Goal: Information Seeking & Learning: Learn about a topic

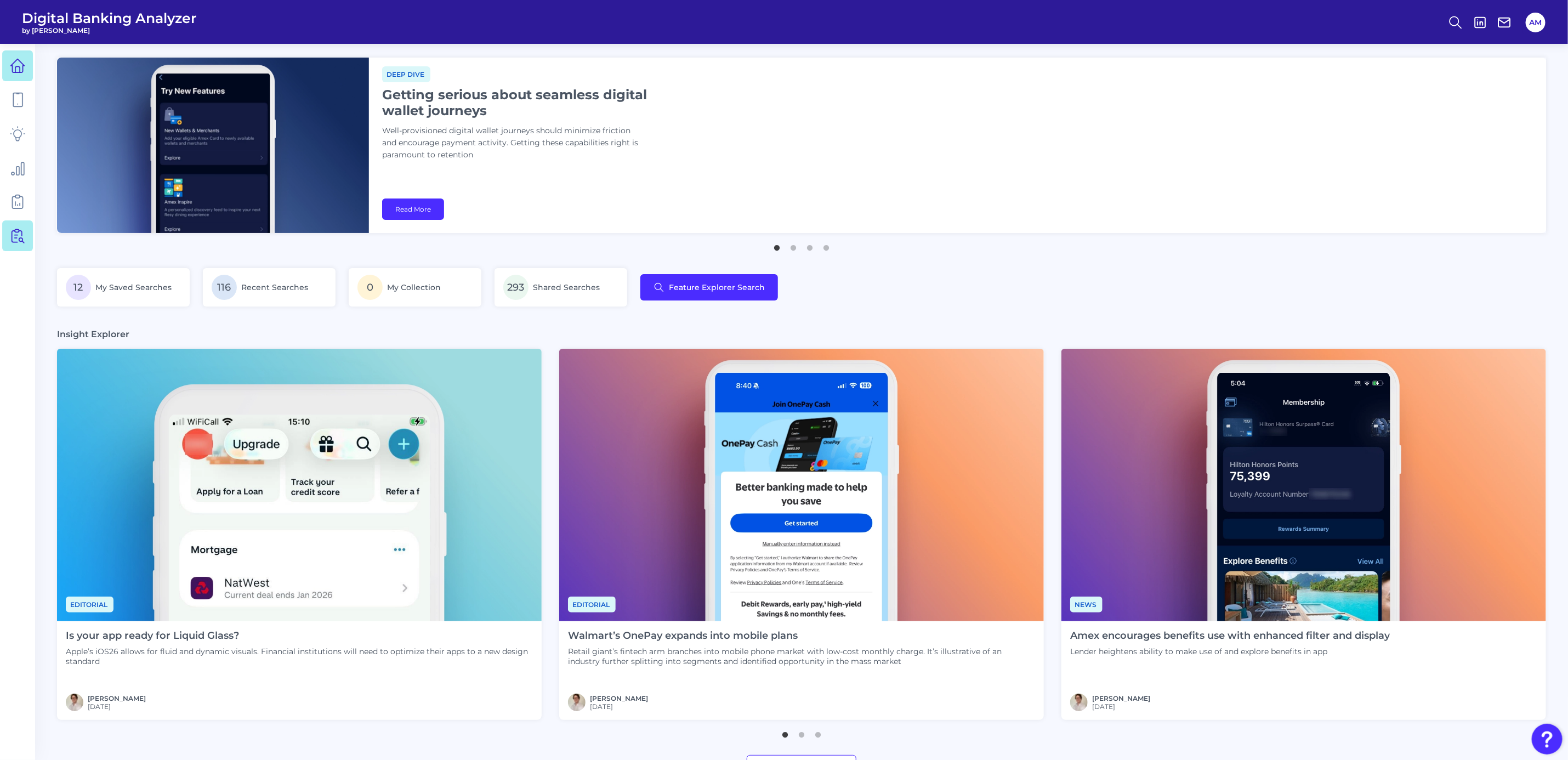
click at [24, 242] on icon at bounding box center [19, 236] width 9 height 14
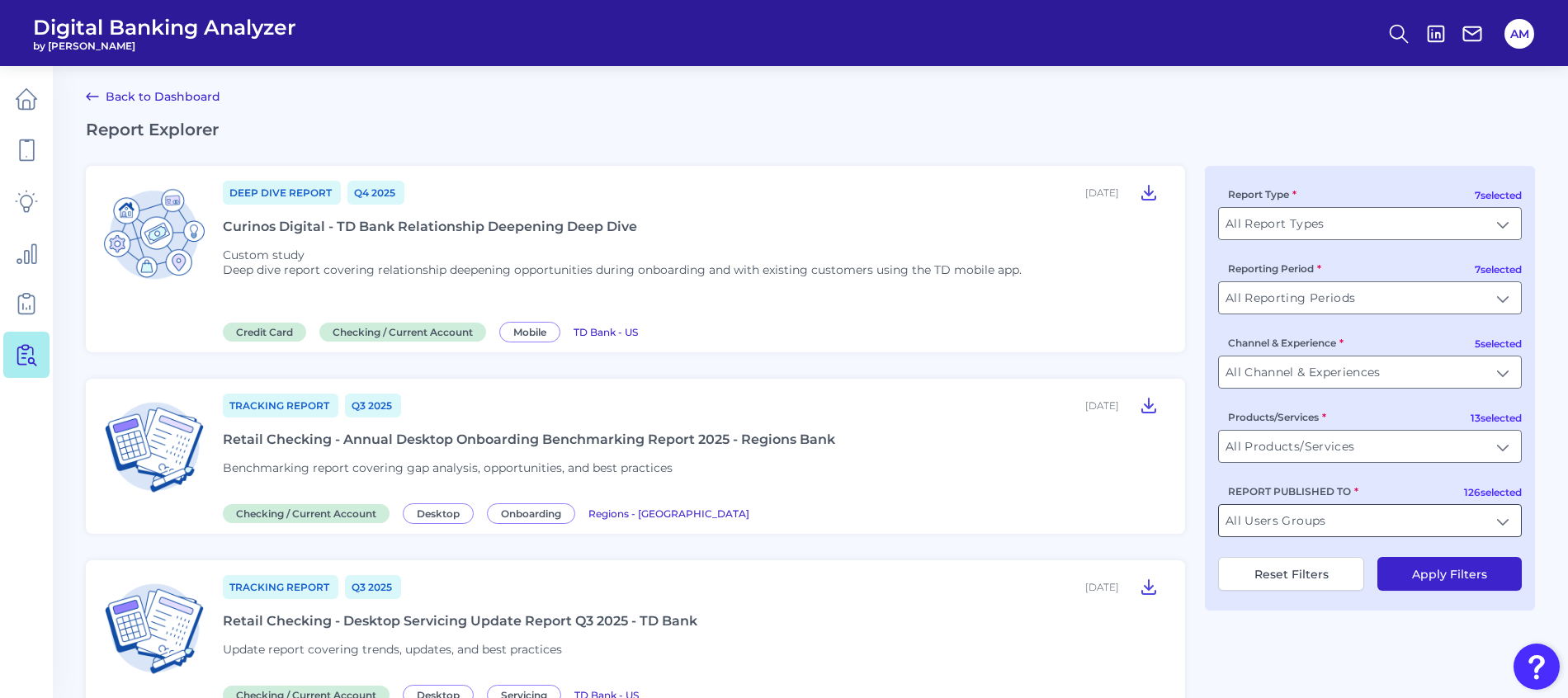
click at [1502, 522] on input "All Users Groups" at bounding box center [1370, 520] width 302 height 31
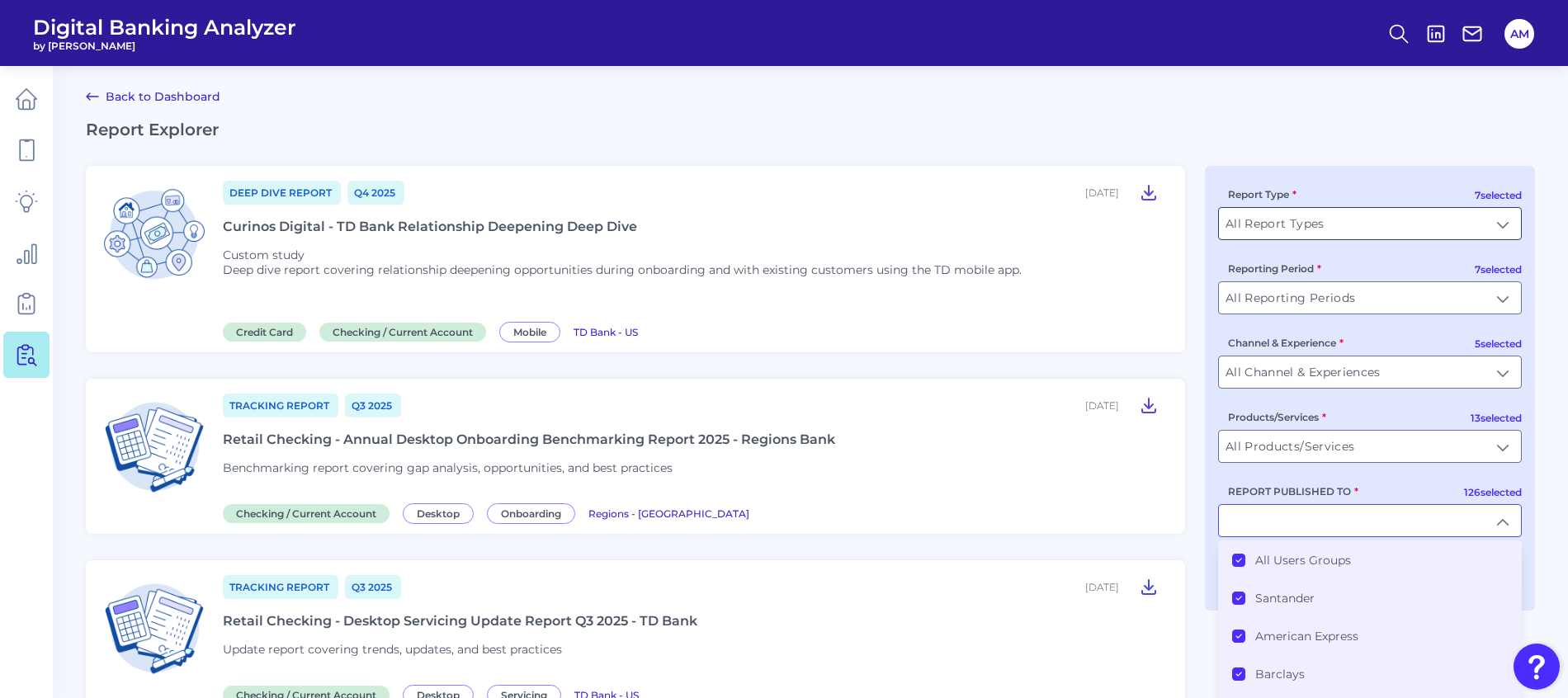
click at [1461, 220] on input "All Report Types" at bounding box center [1370, 224] width 302 height 31
type input "All Users Groups"
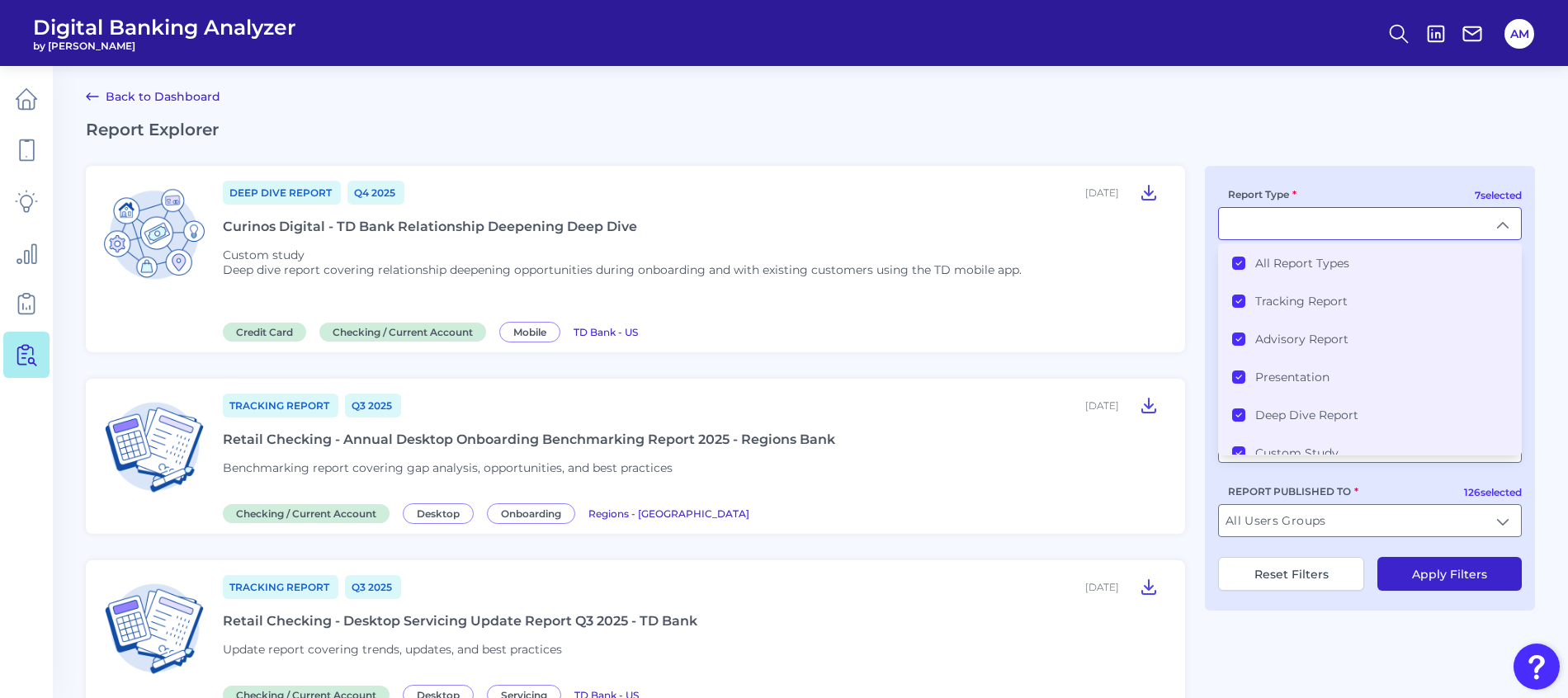
click at [1315, 129] on h2 "Report Explorer" at bounding box center [811, 130] width 1450 height 20
type input "All Report Types"
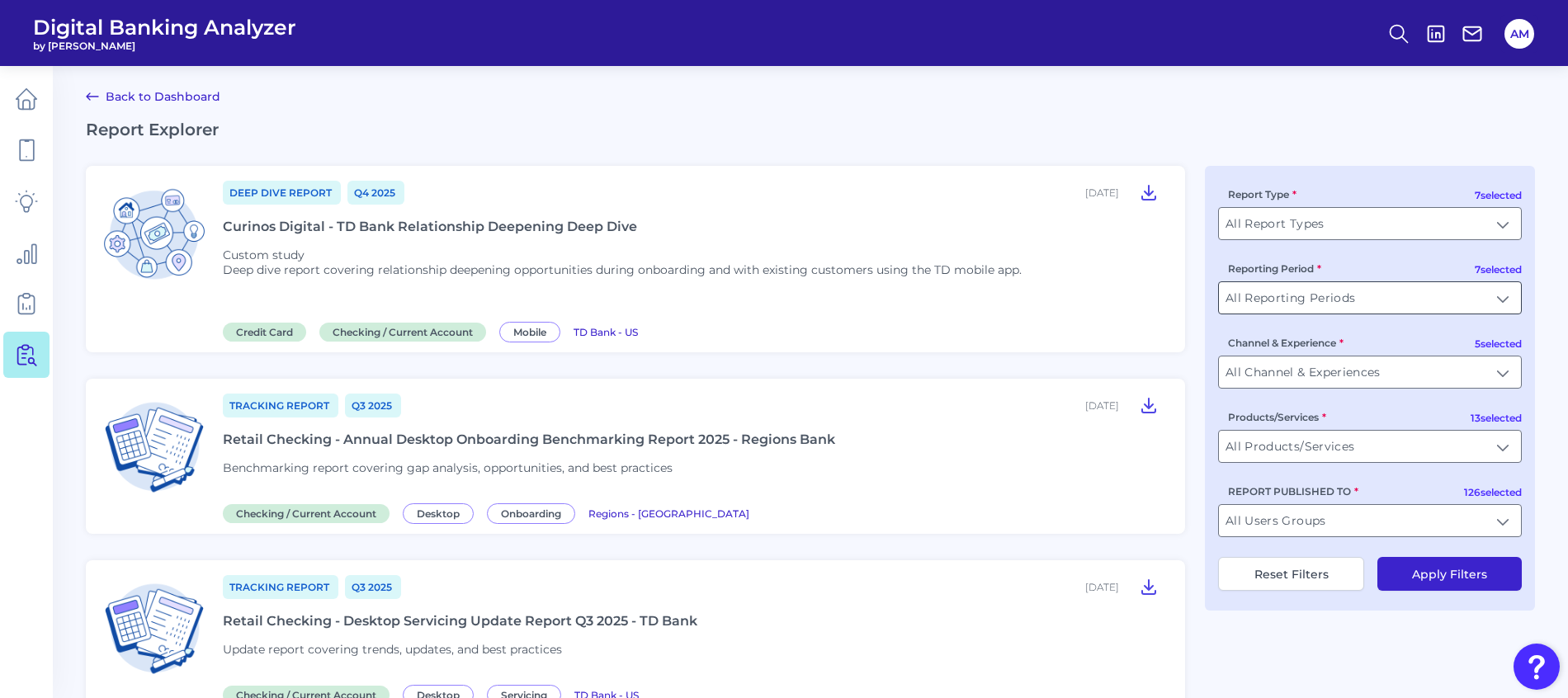
click at [1447, 298] on input "All Reporting Periods" at bounding box center [1370, 298] width 302 height 31
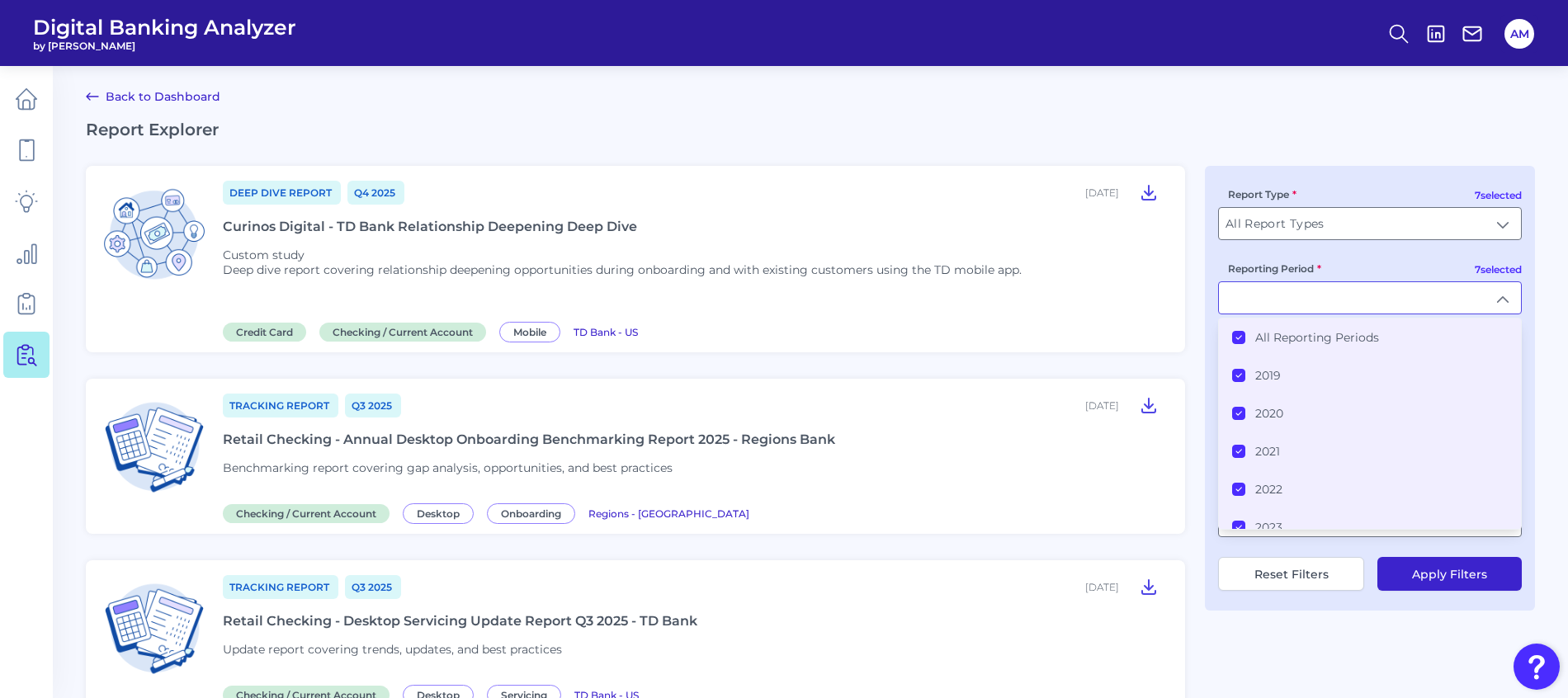
click at [1377, 279] on div "Reporting Period All Reporting Periods 2019 2020 2021 2022 2023 2024 2025" at bounding box center [1369, 287] width 303 height 54
type input "All Reporting Periods"
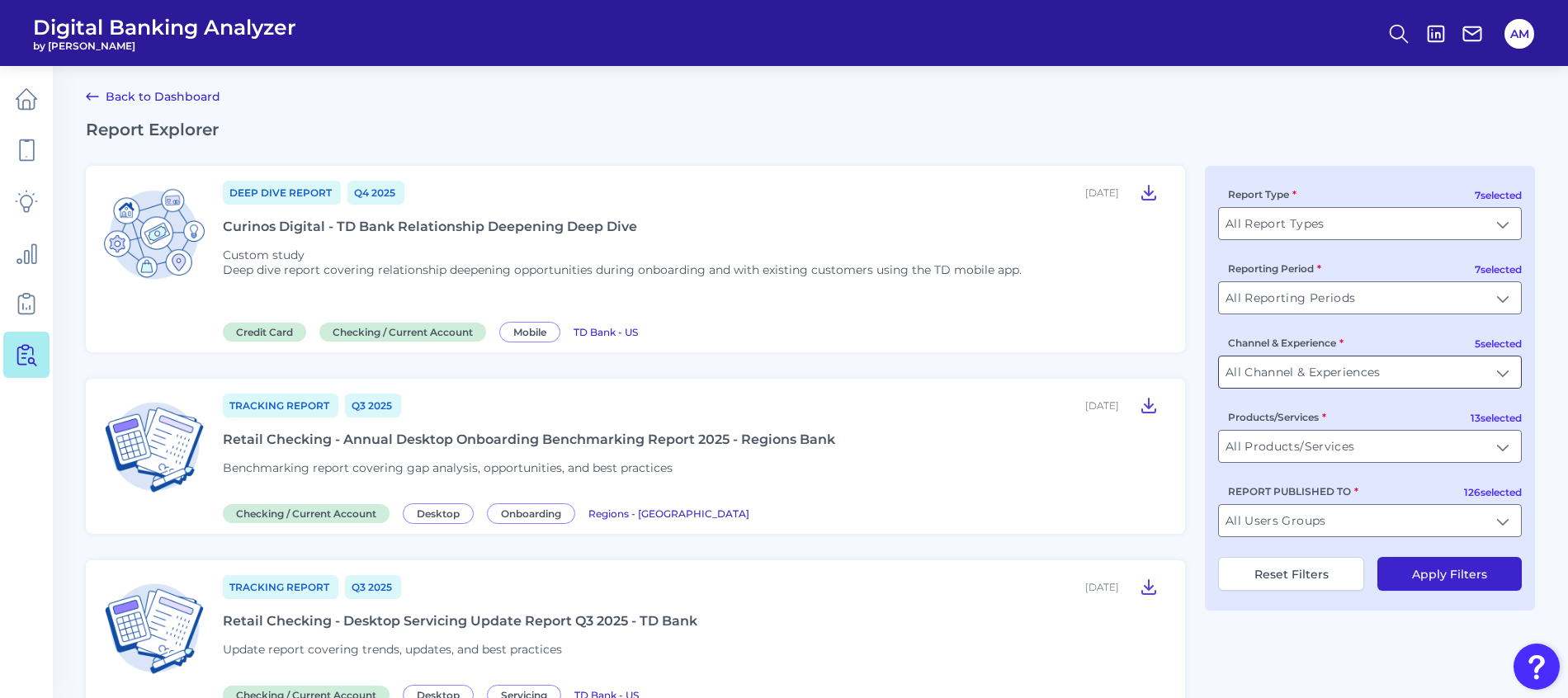
click at [1481, 378] on input "All Channel & Experiences" at bounding box center [1370, 372] width 302 height 31
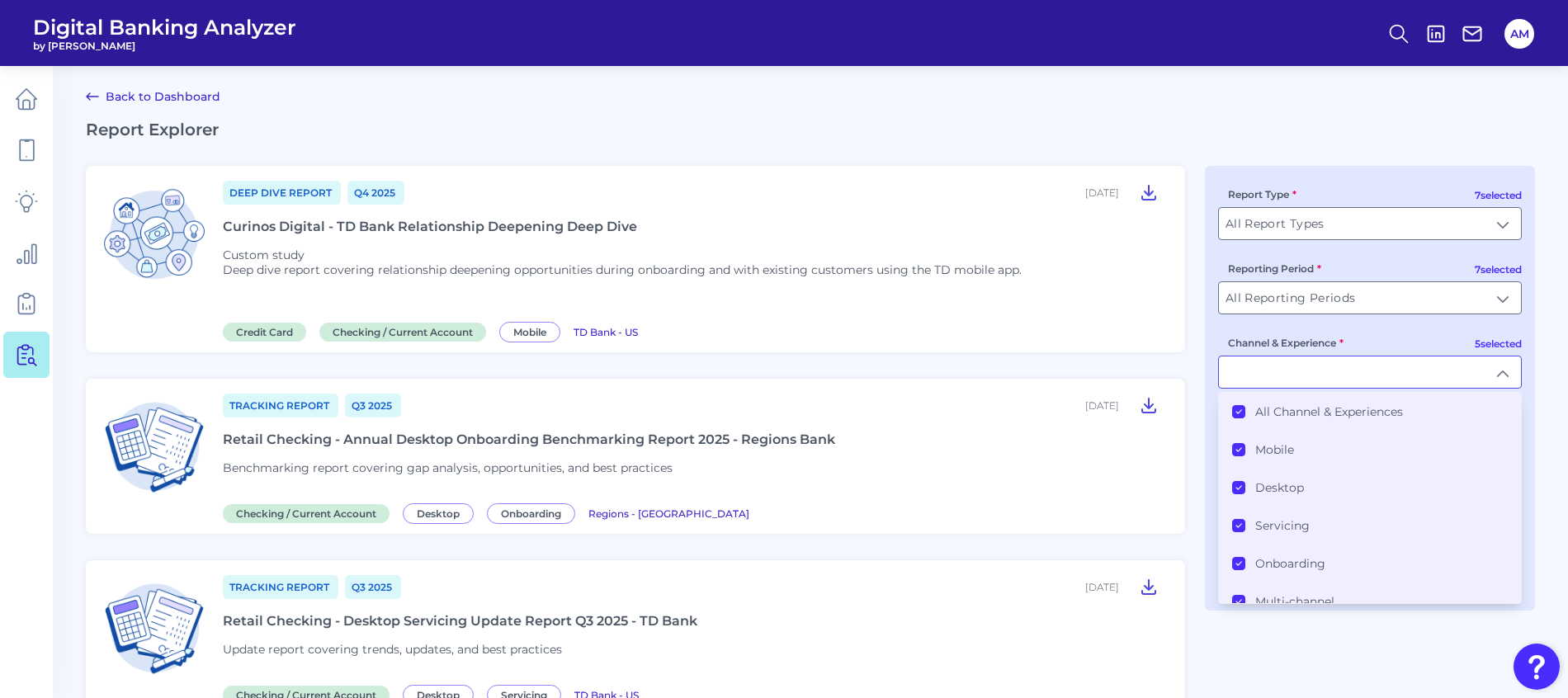
click at [1475, 363] on input "Channel & Experience" at bounding box center [1370, 372] width 302 height 31
type input "All Channel & Experiences"
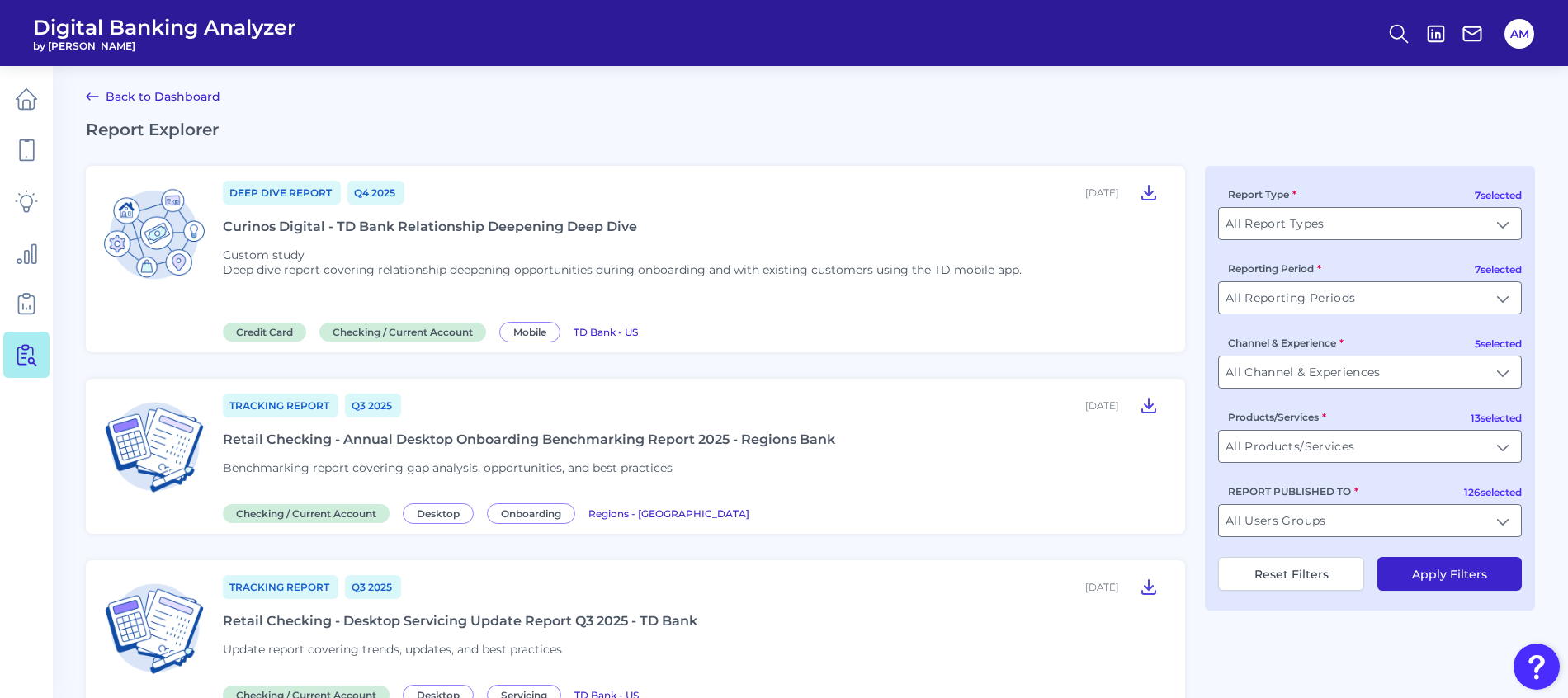
click at [1484, 463] on div "7 selected Report Type All Report Types All Report Types 7 selected Reporting P…" at bounding box center [1370, 387] width 330 height 444
click at [1410, 445] on input "All Products/Services" at bounding box center [1370, 446] width 302 height 31
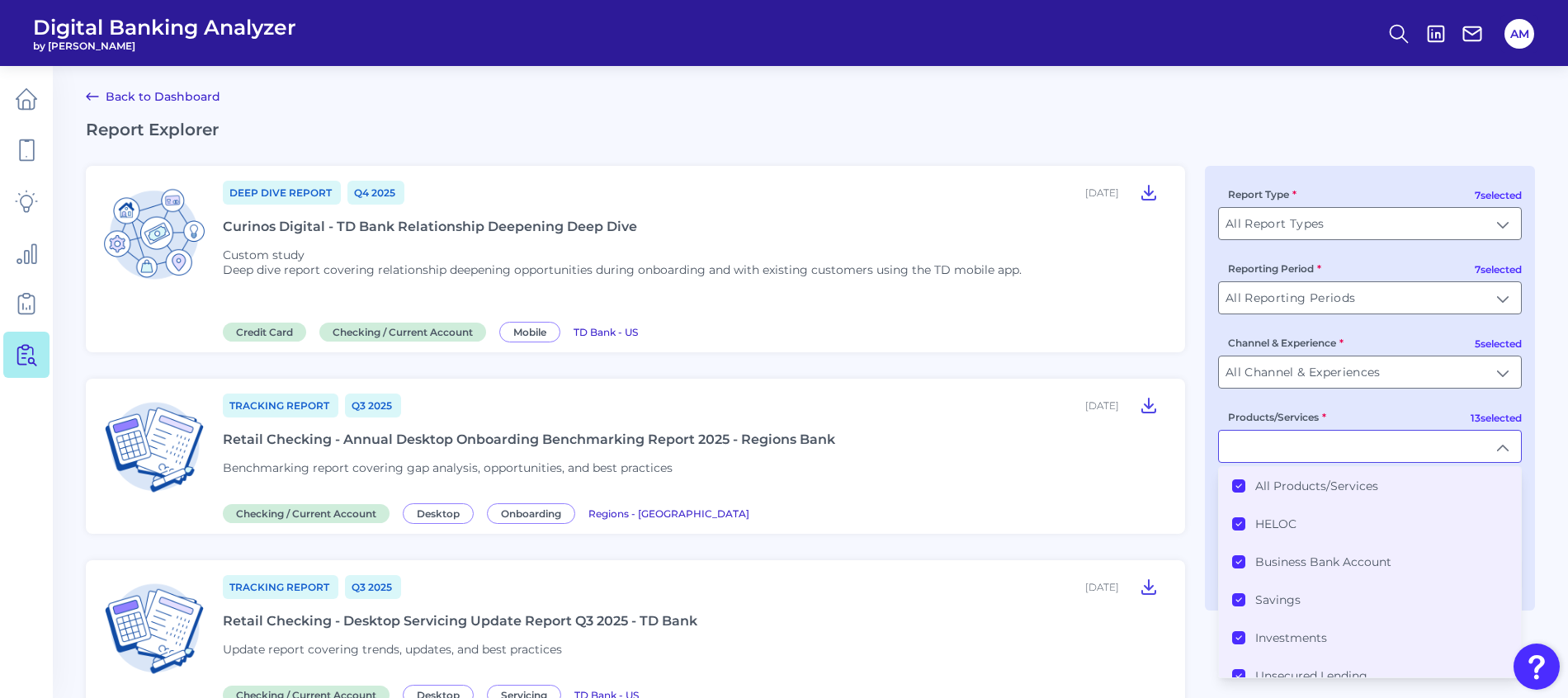
click at [1243, 485] on Products\/Services "All Products/Services" at bounding box center [1239, 485] width 13 height 13
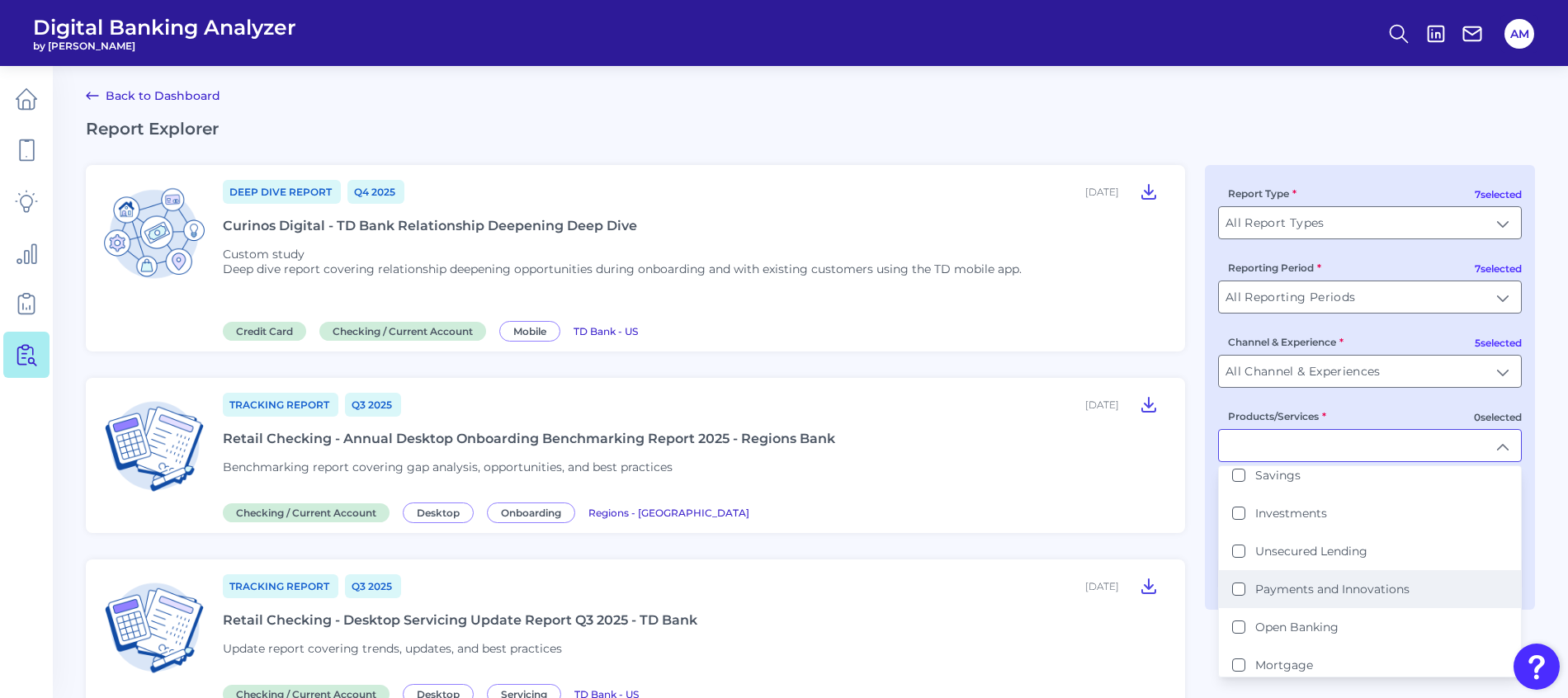
scroll to position [247, 0]
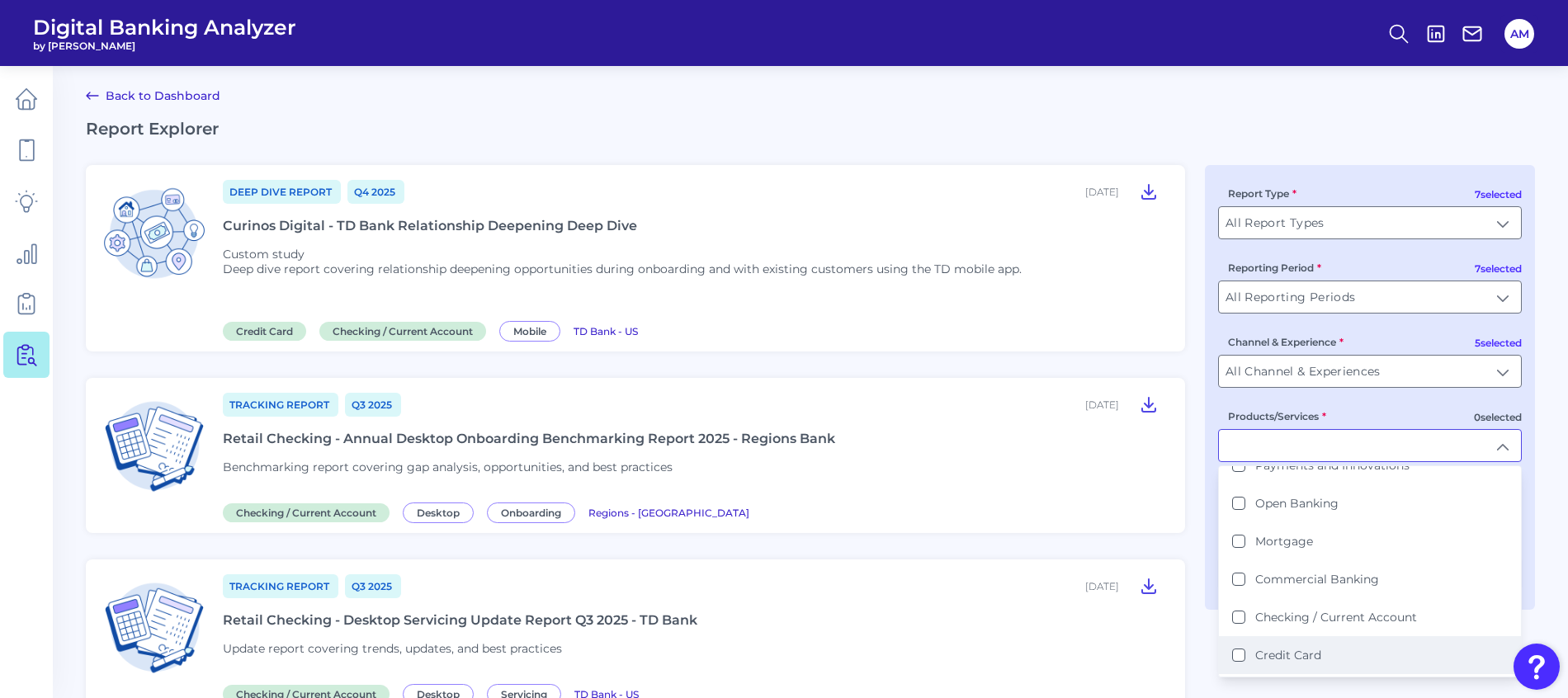
click at [1230, 656] on li "Credit Card" at bounding box center [1370, 654] width 302 height 38
type input "Credit Card"
click at [1357, 224] on input "All Report Types" at bounding box center [1370, 222] width 302 height 31
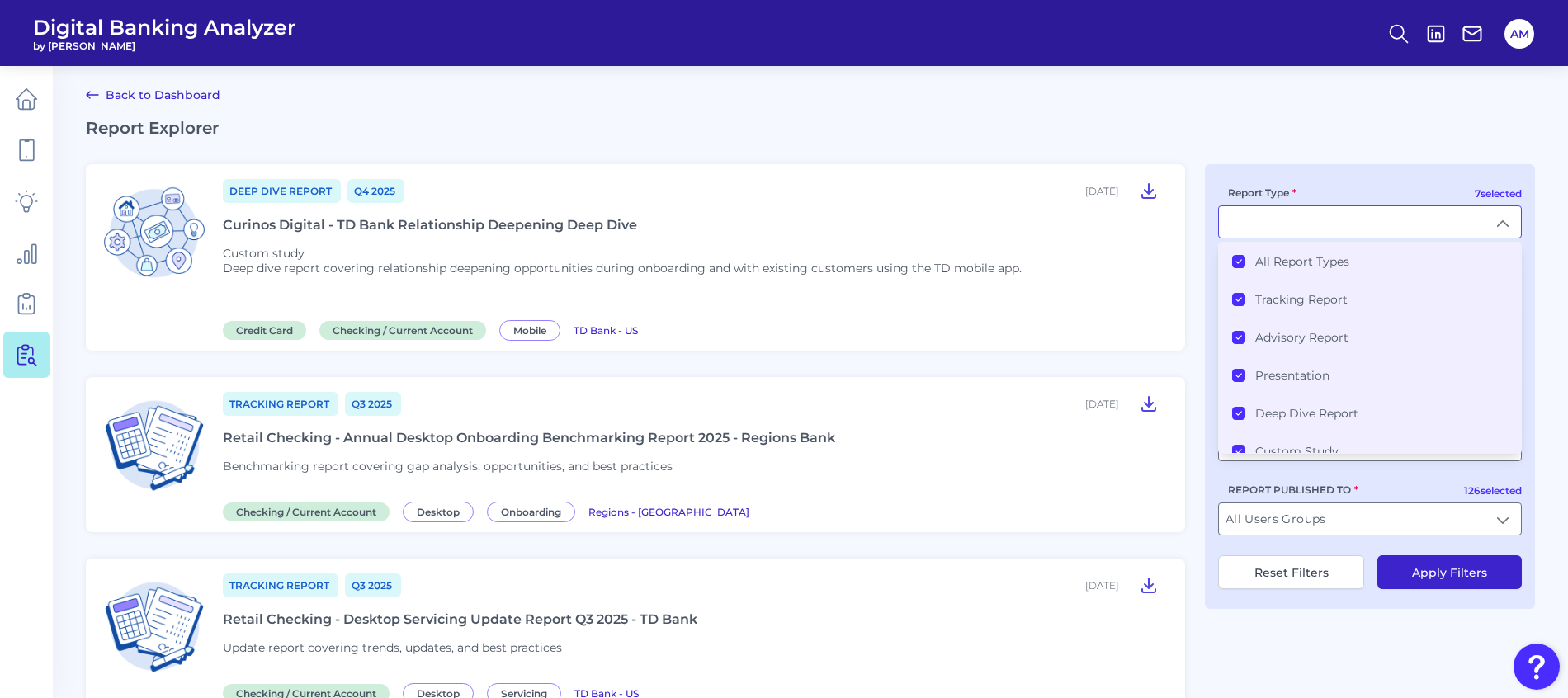
click at [1241, 265] on icon at bounding box center [1238, 261] width 8 height 8
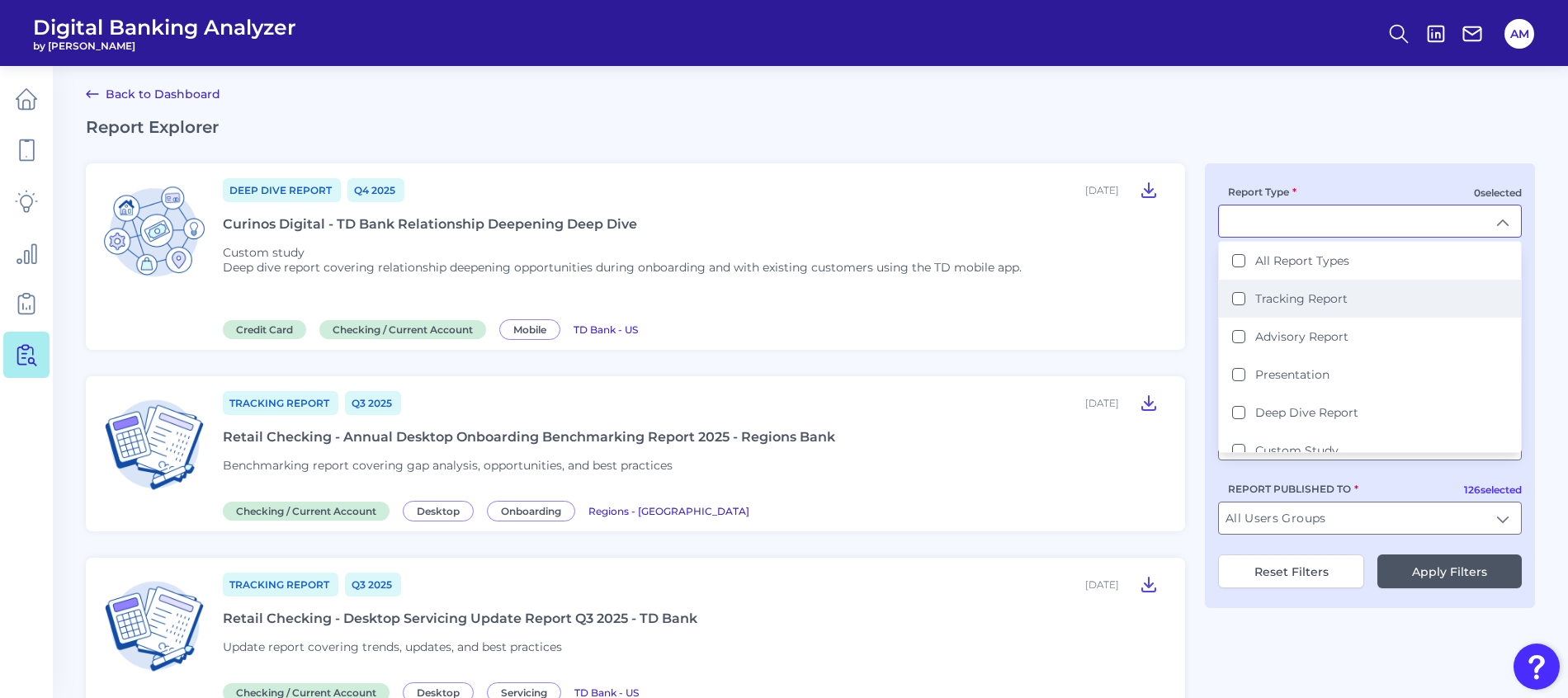
click at [1242, 299] on Report "Tracking Report" at bounding box center [1239, 299] width 13 height 13
type input "Tracking Report"
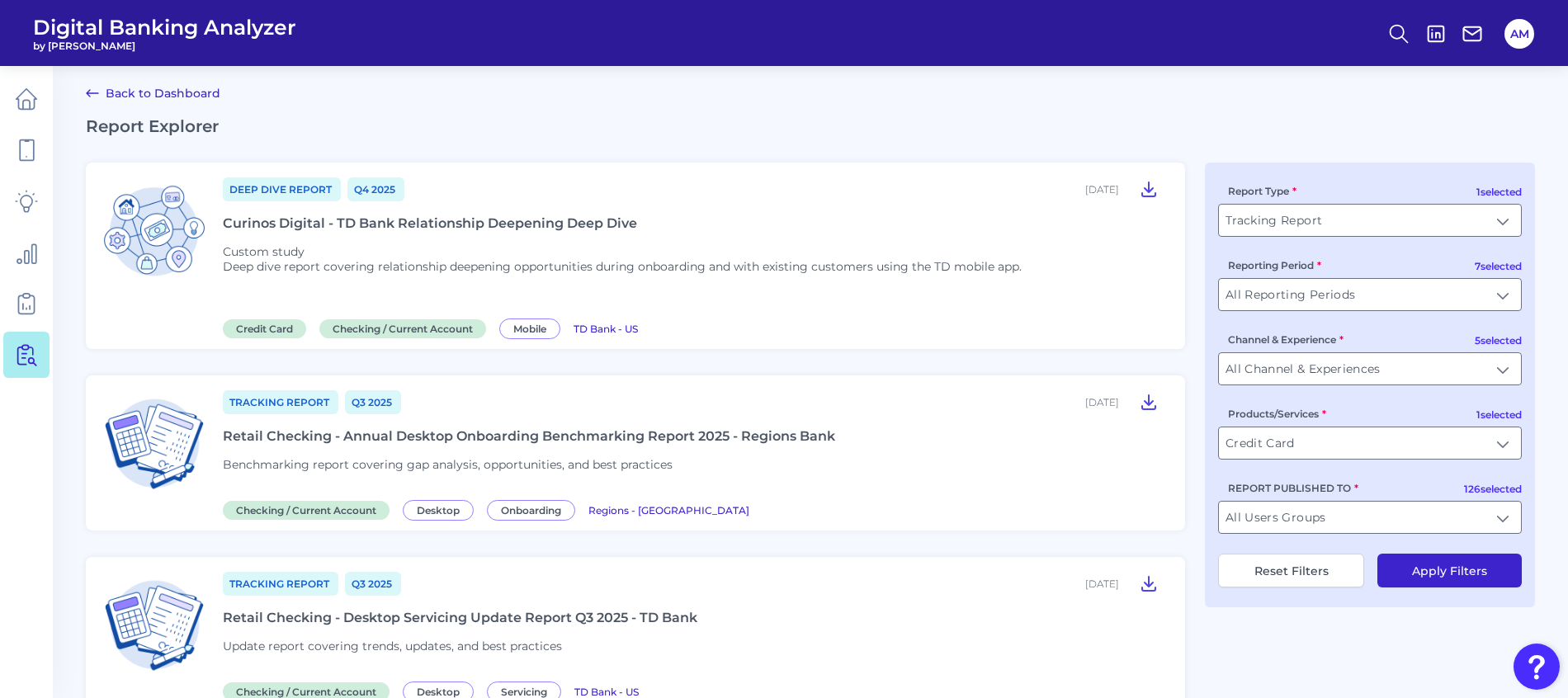
click at [1434, 569] on button "Apply Filters" at bounding box center [1450, 570] width 145 height 34
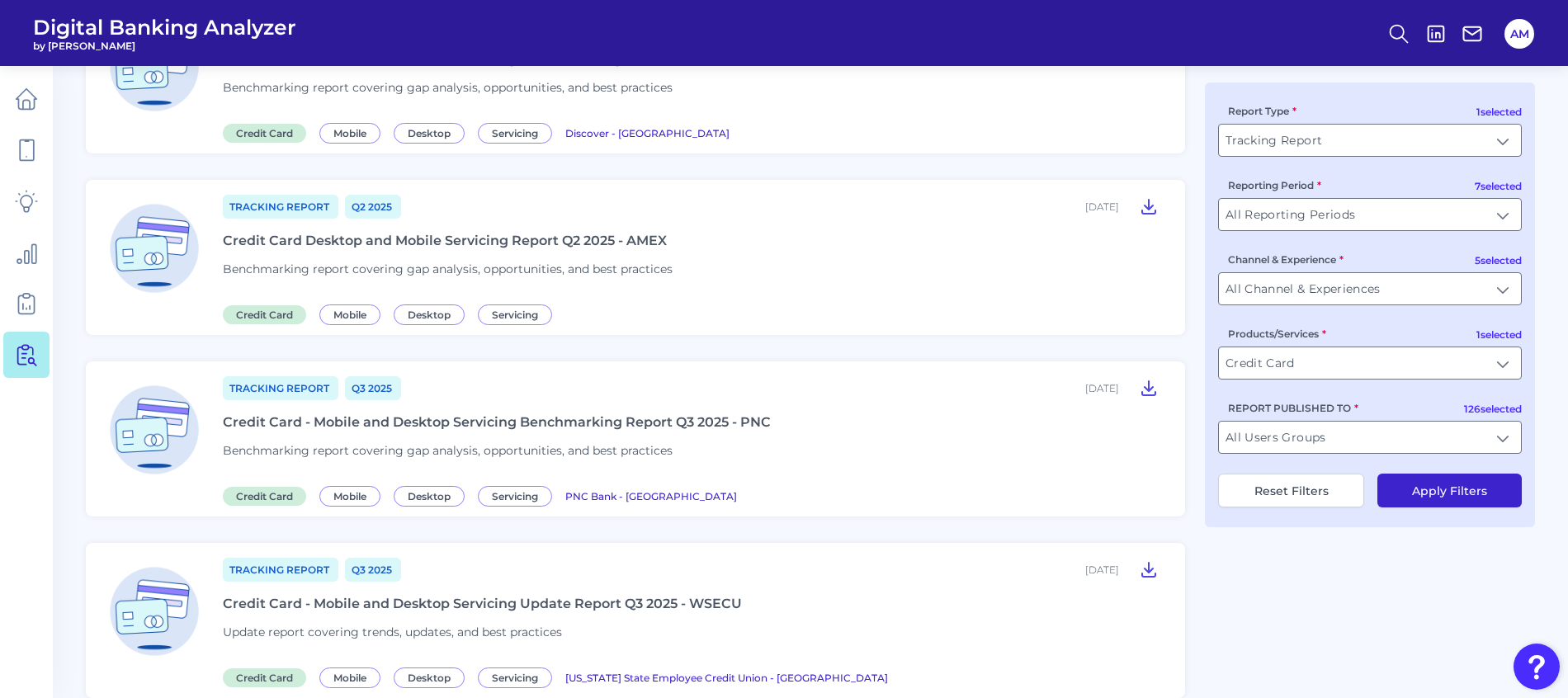
scroll to position [622, 0]
